Goal: Task Accomplishment & Management: Manage account settings

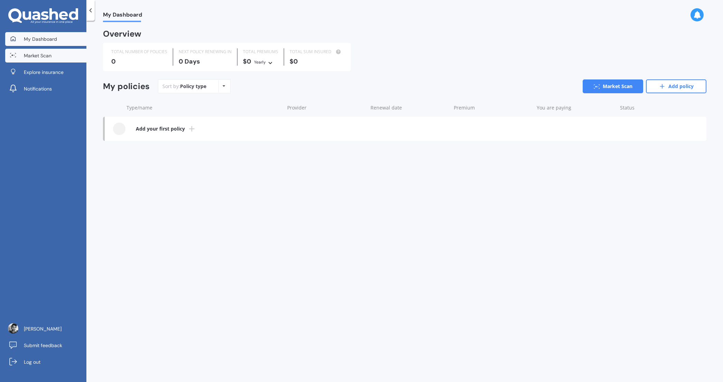
click at [67, 59] on link "Market Scan" at bounding box center [45, 56] width 81 height 14
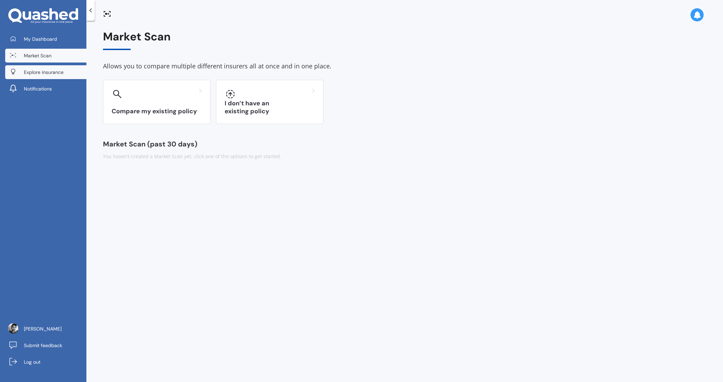
click at [62, 72] on span "Explore insurance" at bounding box center [44, 72] width 40 height 7
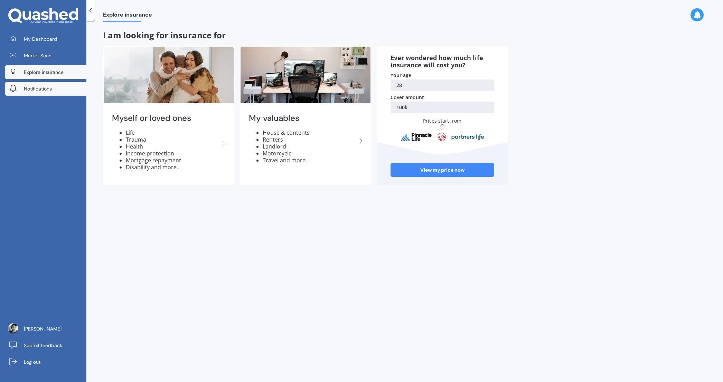
click at [42, 89] on span "Notifications" at bounding box center [38, 88] width 28 height 7
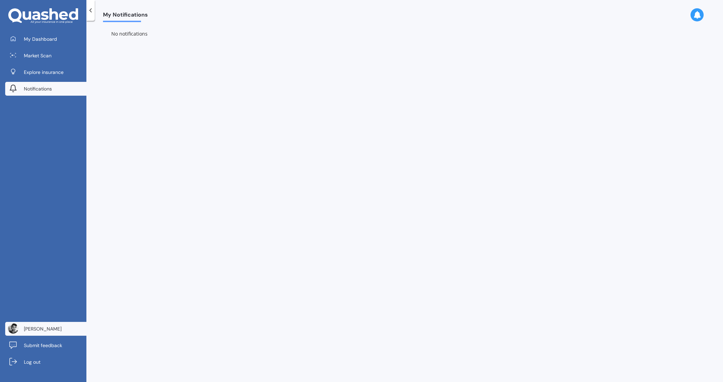
click at [40, 324] on link "Muthuraman Arumugam" at bounding box center [45, 329] width 81 height 14
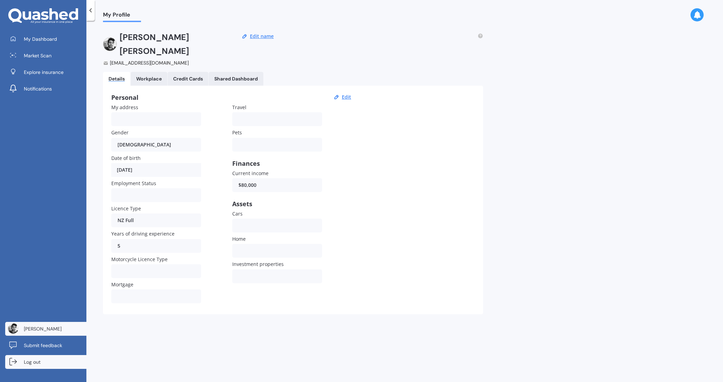
click at [29, 365] on span "Log out" at bounding box center [32, 362] width 17 height 7
